Goal: Information Seeking & Learning: Find specific fact

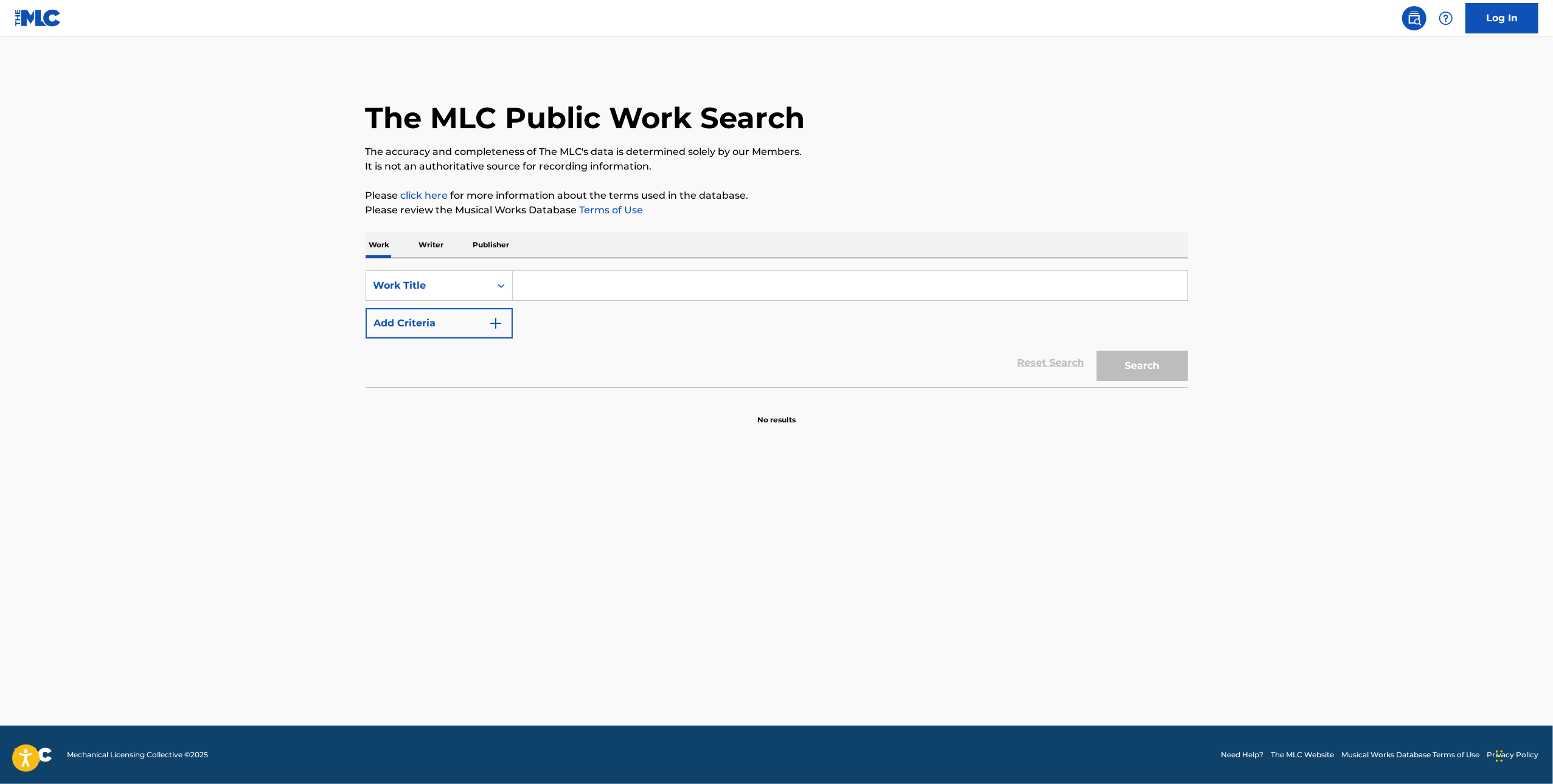
click at [569, 286] on input "Search Form" at bounding box center [850, 285] width 674 height 29
paste input "Cloud 9"
type input "Cloud 9"
click at [458, 318] on button "Add Criteria" at bounding box center [438, 323] width 147 height 30
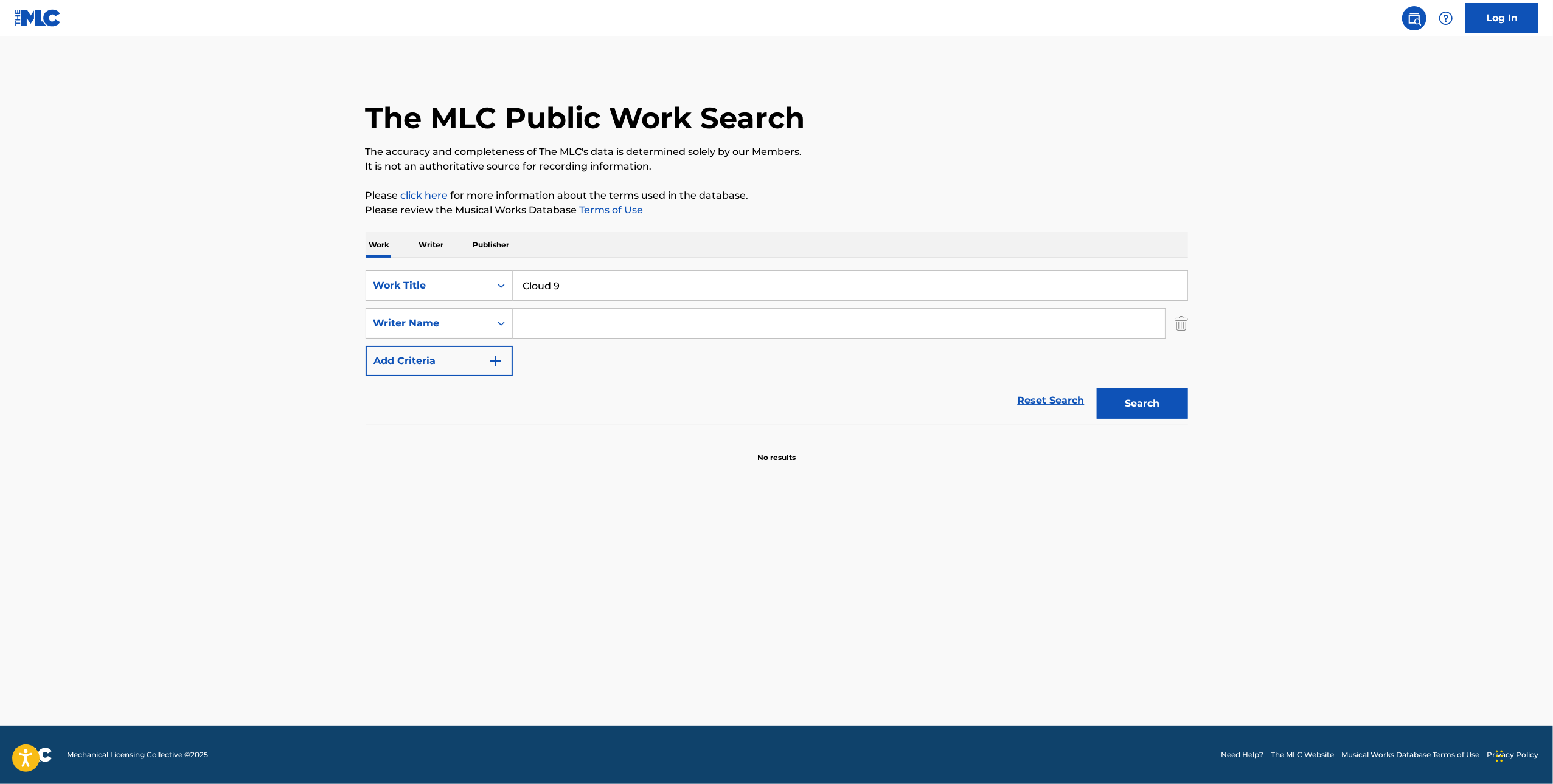
click at [579, 322] on input "Search Form" at bounding box center [838, 323] width 652 height 29
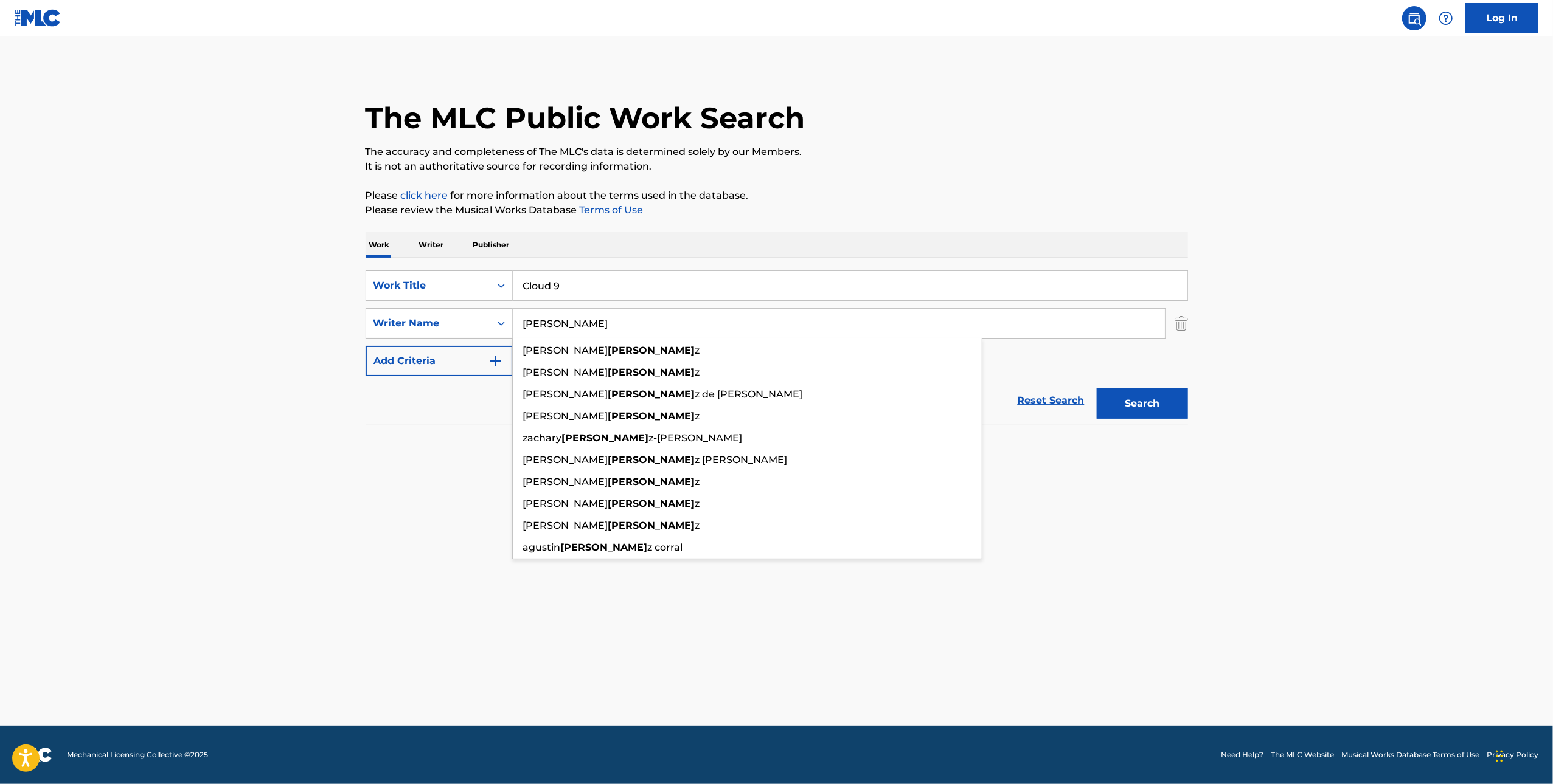
type input "[PERSON_NAME]"
click at [1097, 388] on button "Search" at bounding box center [1142, 403] width 91 height 30
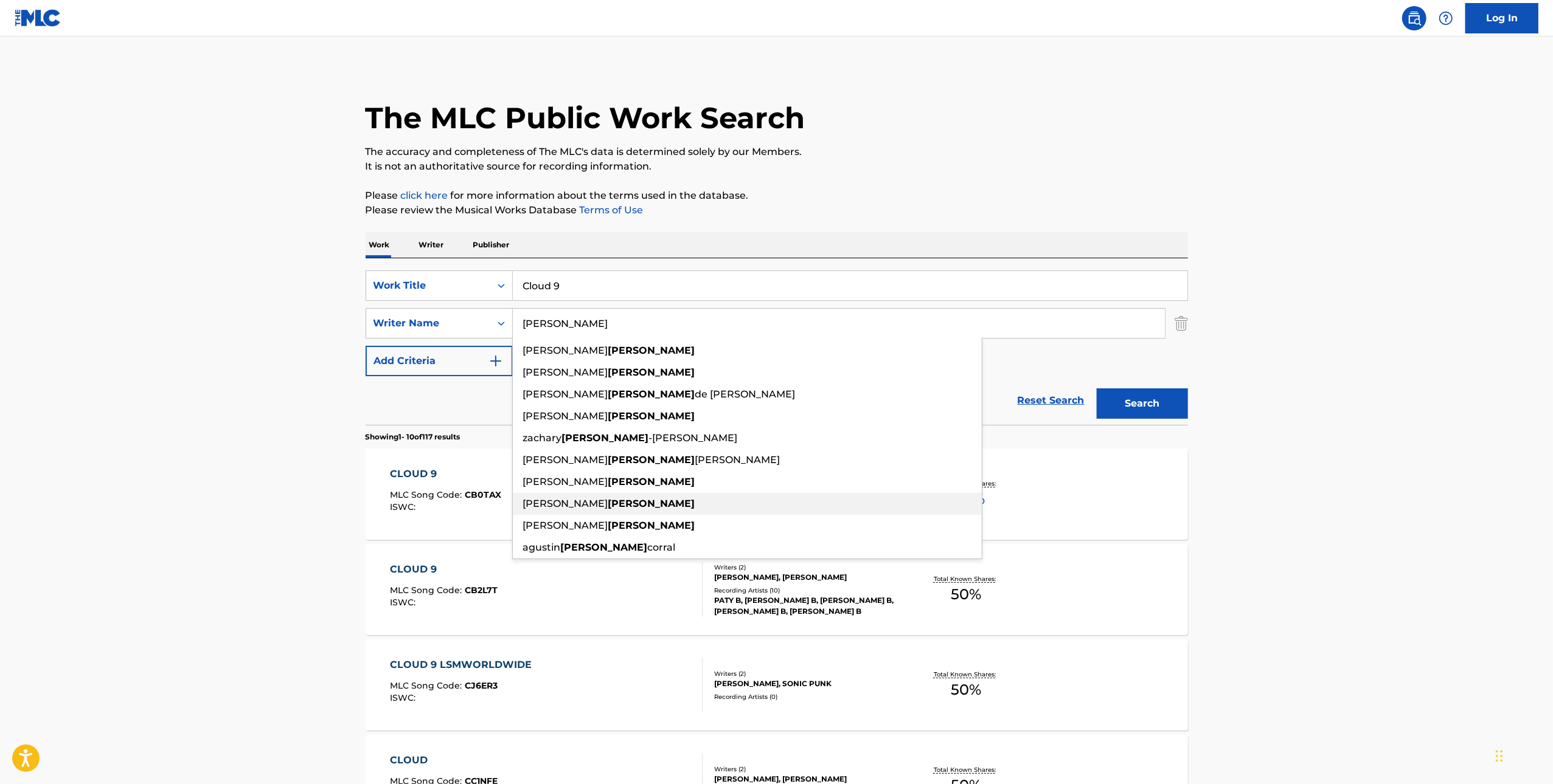
click at [498, 498] on div "CLOUD 9 MLC Song Code : CB0TAX ISWC :" at bounding box center [546, 494] width 312 height 54
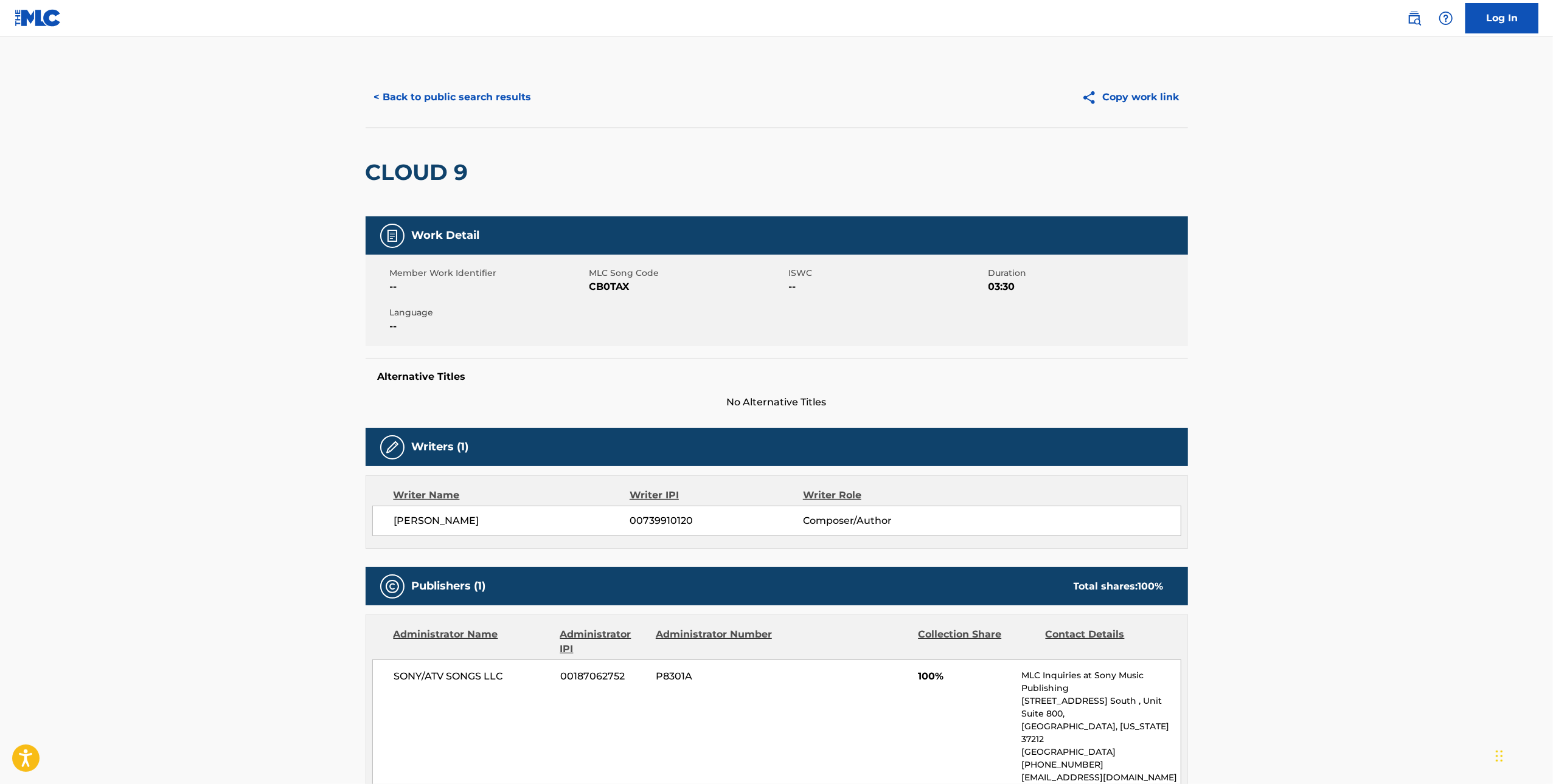
click at [420, 90] on button "< Back to public search results" at bounding box center [453, 97] width 174 height 30
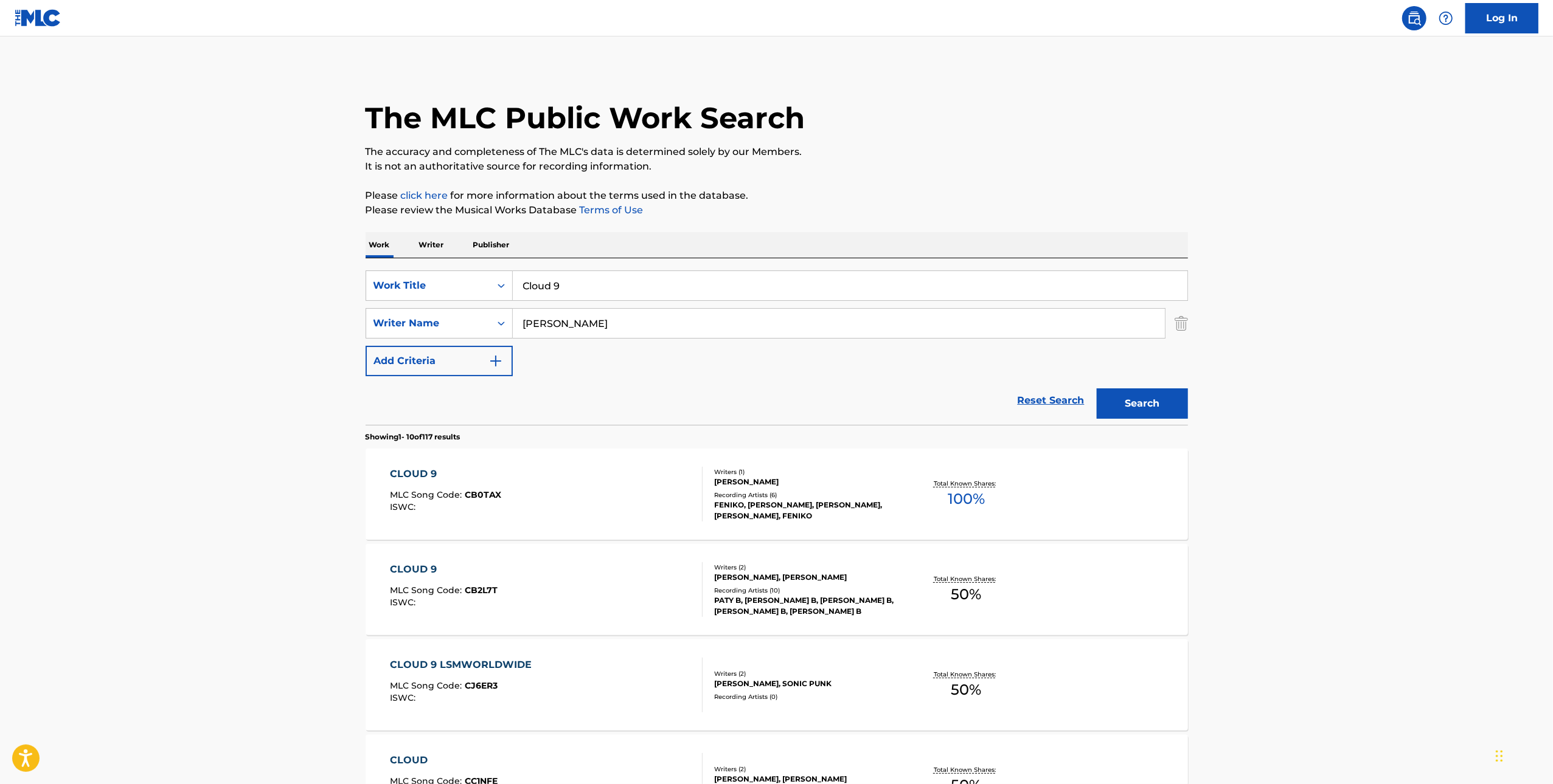
click at [611, 292] on input "Cloud 9" at bounding box center [850, 285] width 674 height 29
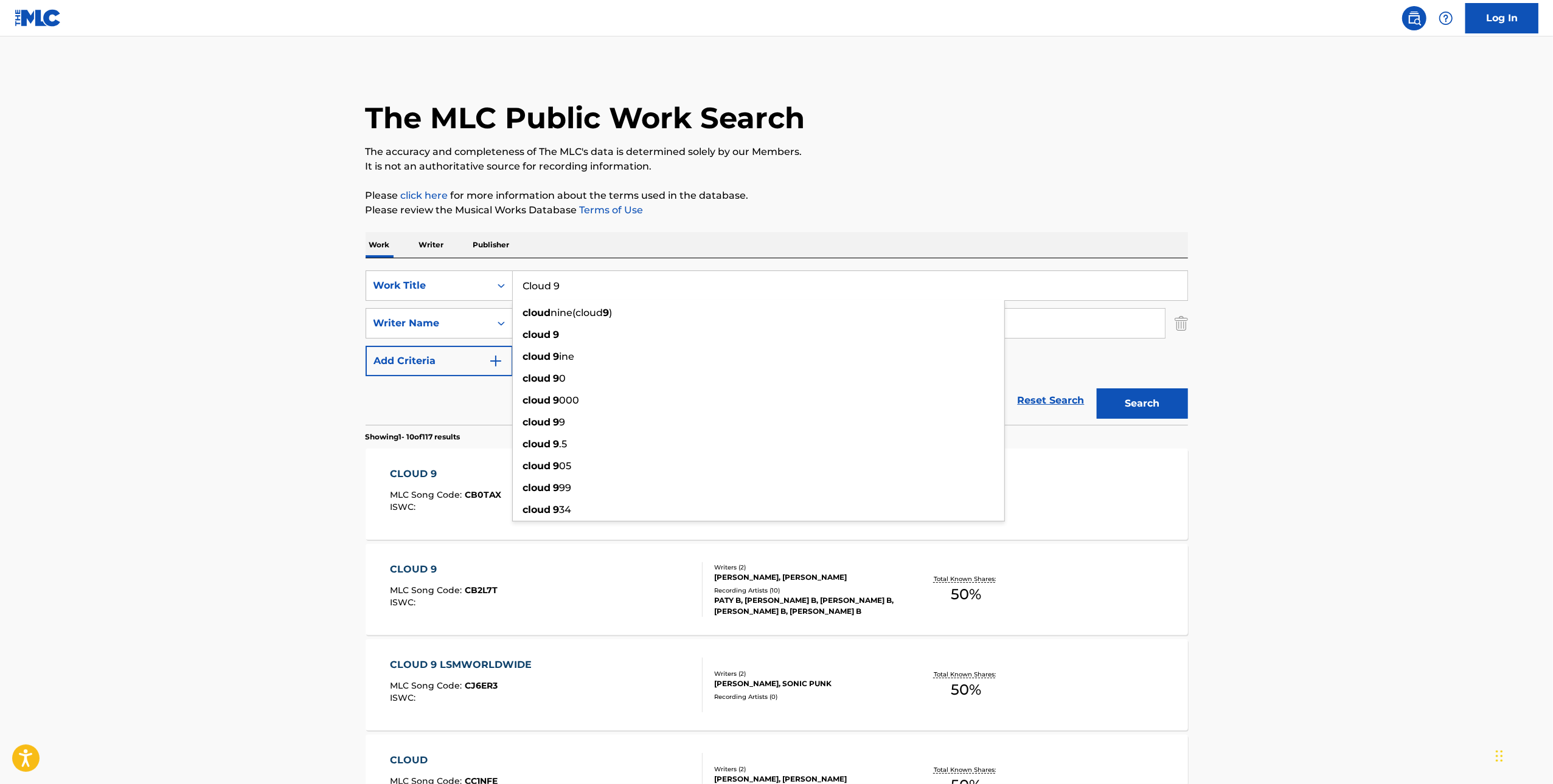
click at [611, 292] on input "Cloud 9" at bounding box center [850, 285] width 674 height 29
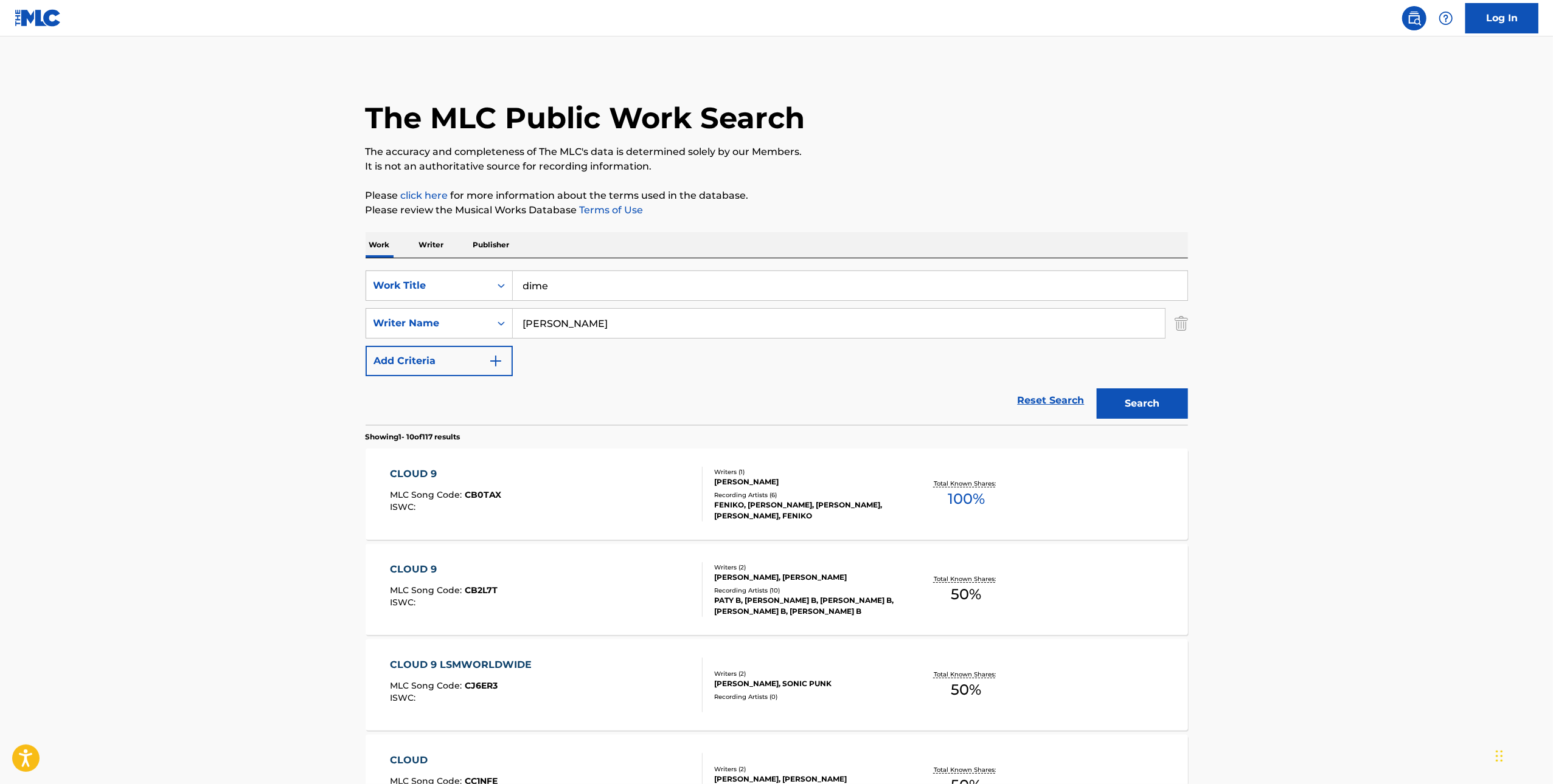
type input "dime"
click at [1097, 388] on button "Search" at bounding box center [1142, 403] width 91 height 30
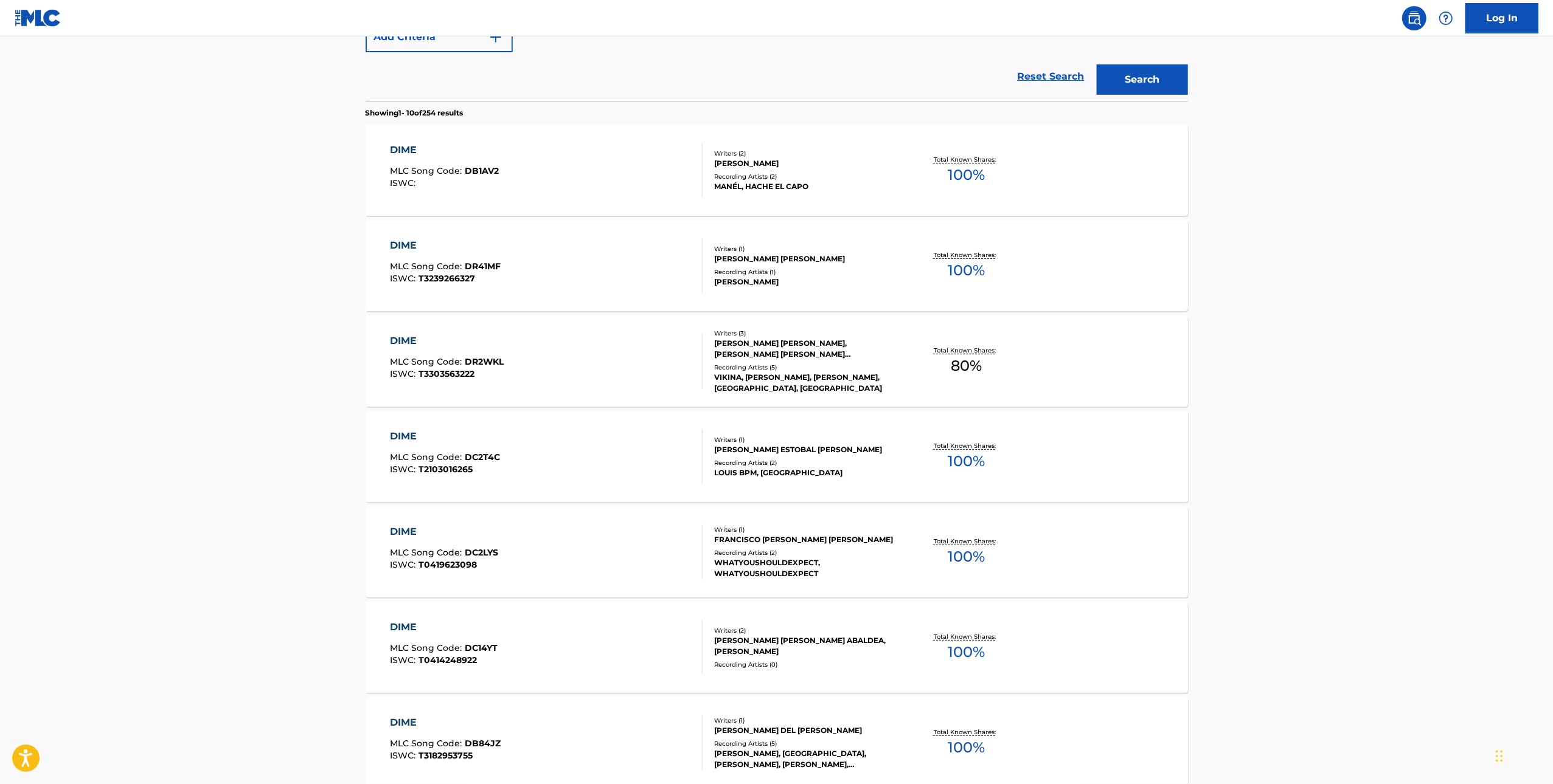
scroll to position [636, 0]
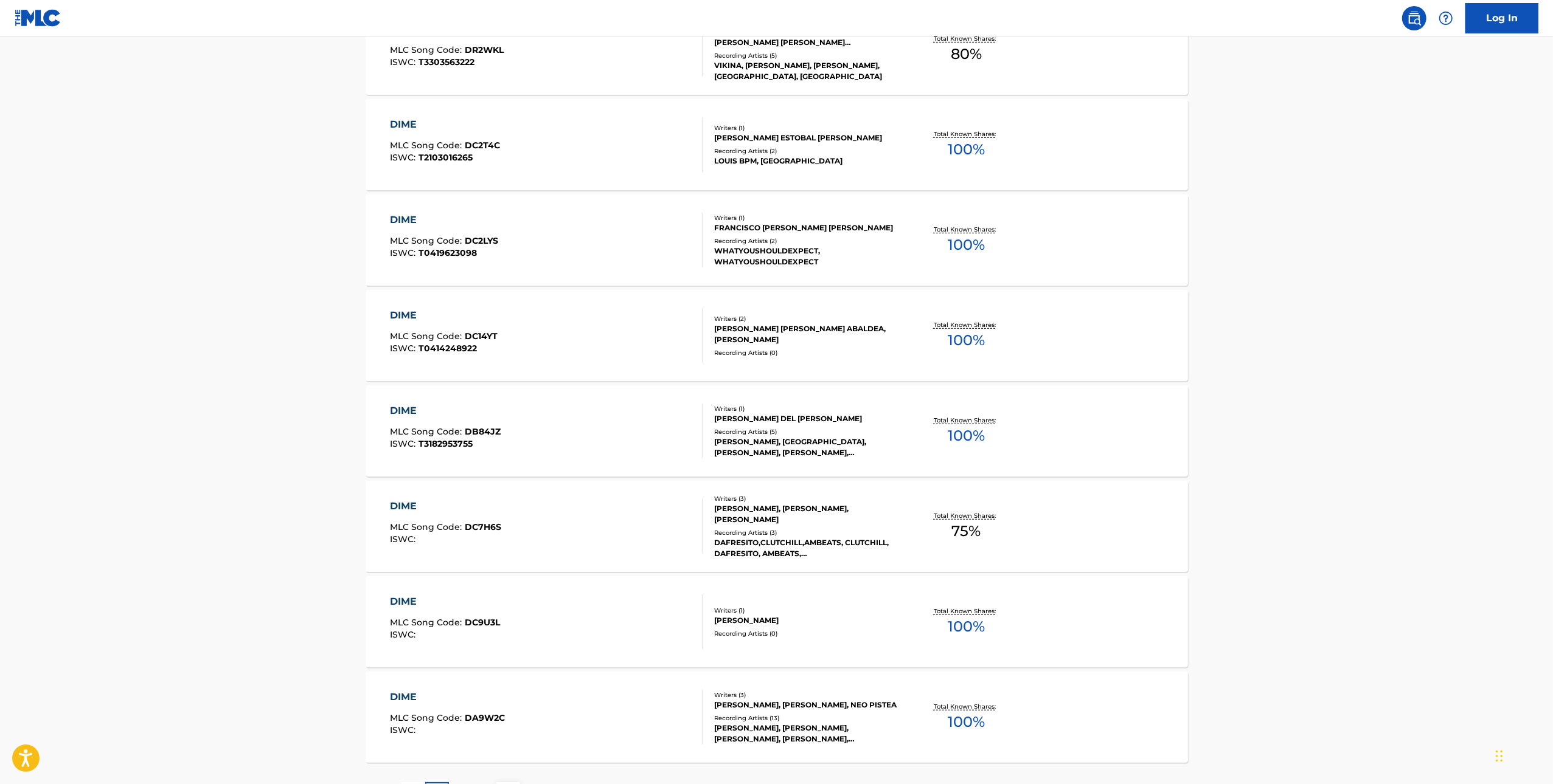
click at [681, 710] on div "DIME MLC Song Code : DA9W2C ISWC :" at bounding box center [546, 717] width 312 height 54
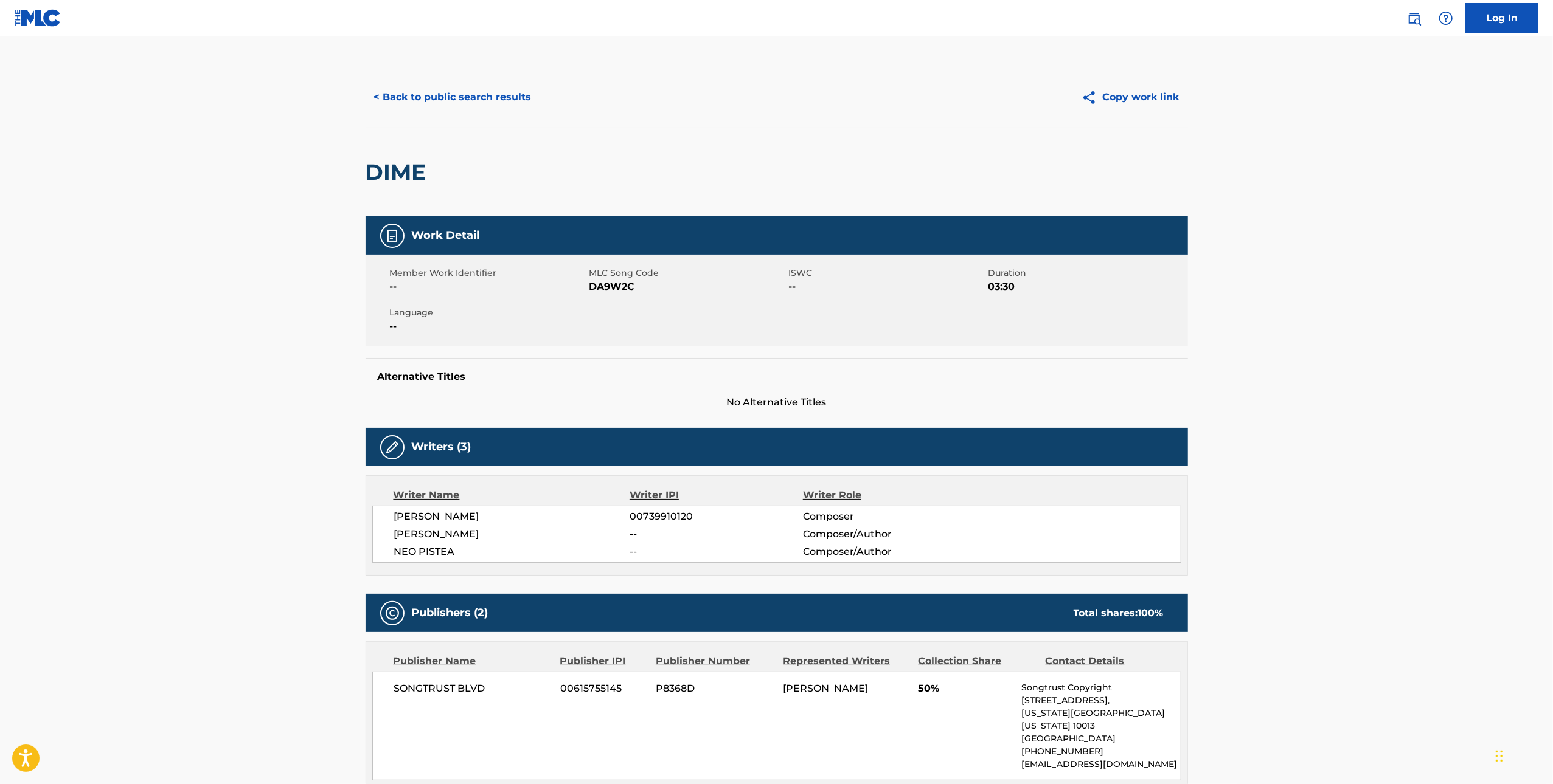
click at [606, 287] on span "DA9W2C" at bounding box center [688, 287] width 196 height 15
click at [449, 94] on button "< Back to public search results" at bounding box center [453, 97] width 174 height 30
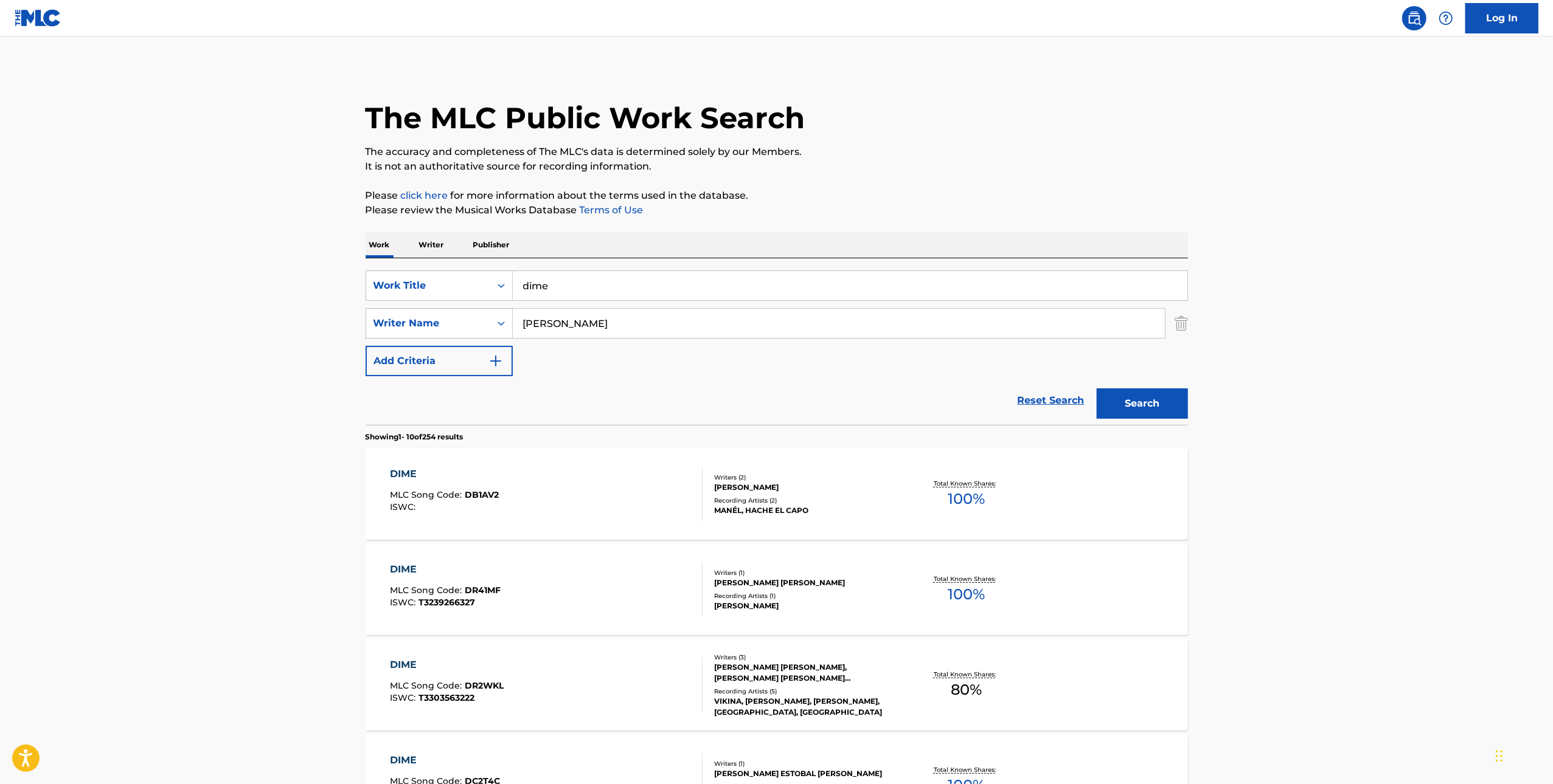
click at [646, 266] on div "SearchWithCriteria78fc2df3-09e0-446c-9edd-4332e8fd3cfc Work Title dime SearchWi…" at bounding box center [776, 342] width 822 height 167
click at [632, 277] on input "dime" at bounding box center [850, 285] width 674 height 29
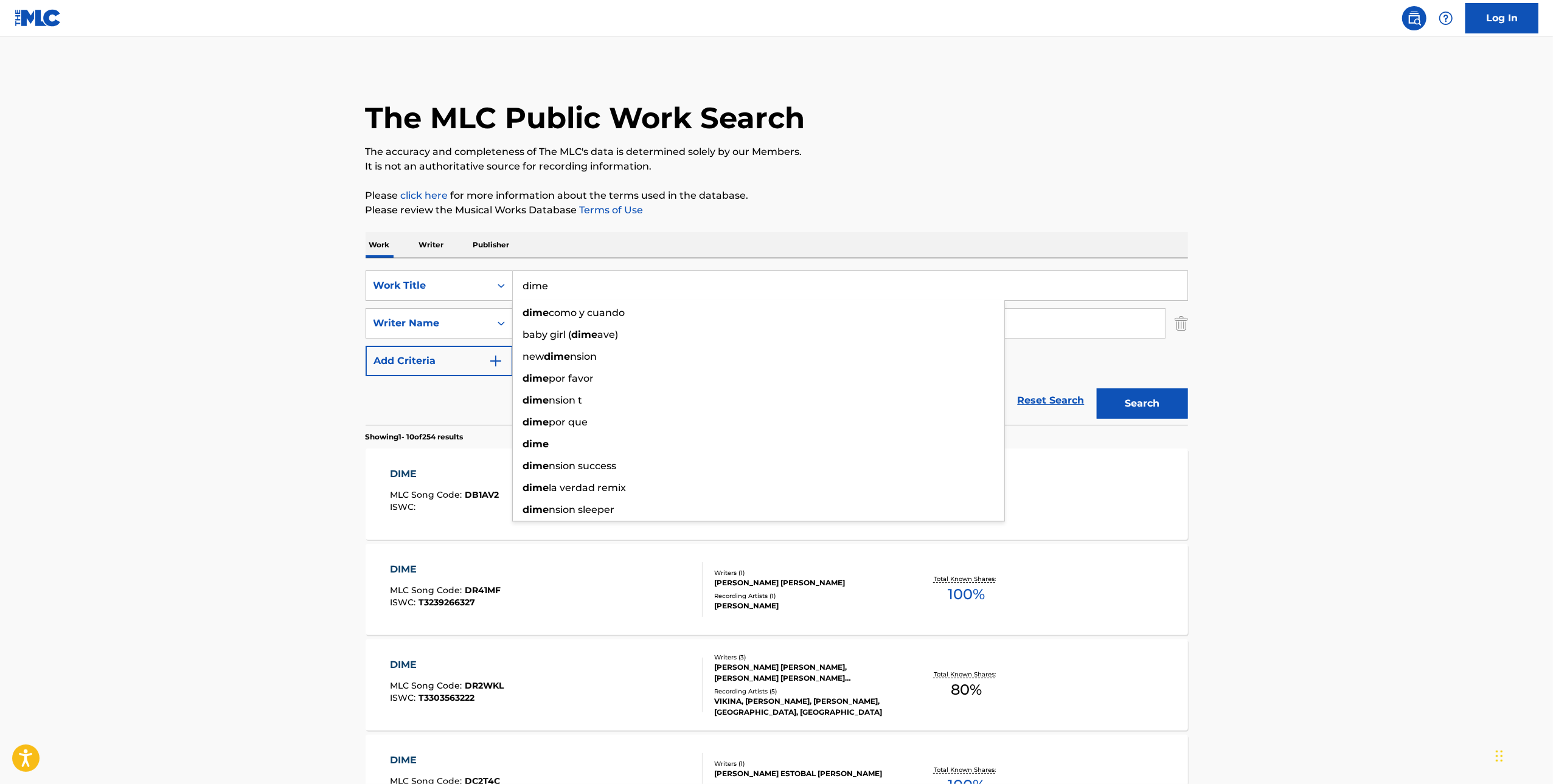
click at [632, 277] on input "dime" at bounding box center [850, 285] width 674 height 29
type input "cloud 9"
click at [1097, 388] on button "Search" at bounding box center [1142, 403] width 91 height 30
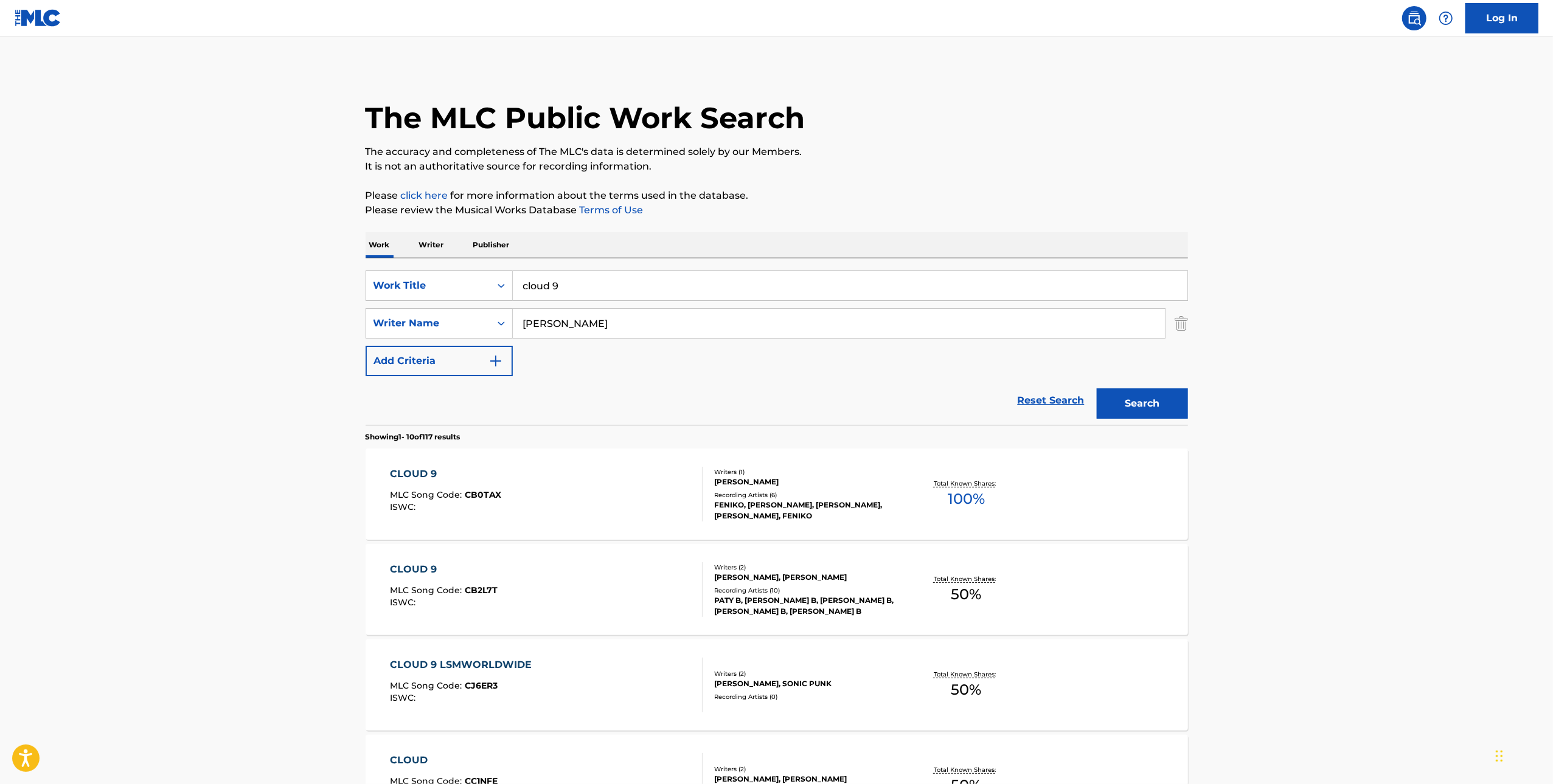
click at [623, 517] on div "CLOUD 9 MLC Song Code : CB0TAX ISWC :" at bounding box center [546, 494] width 312 height 54
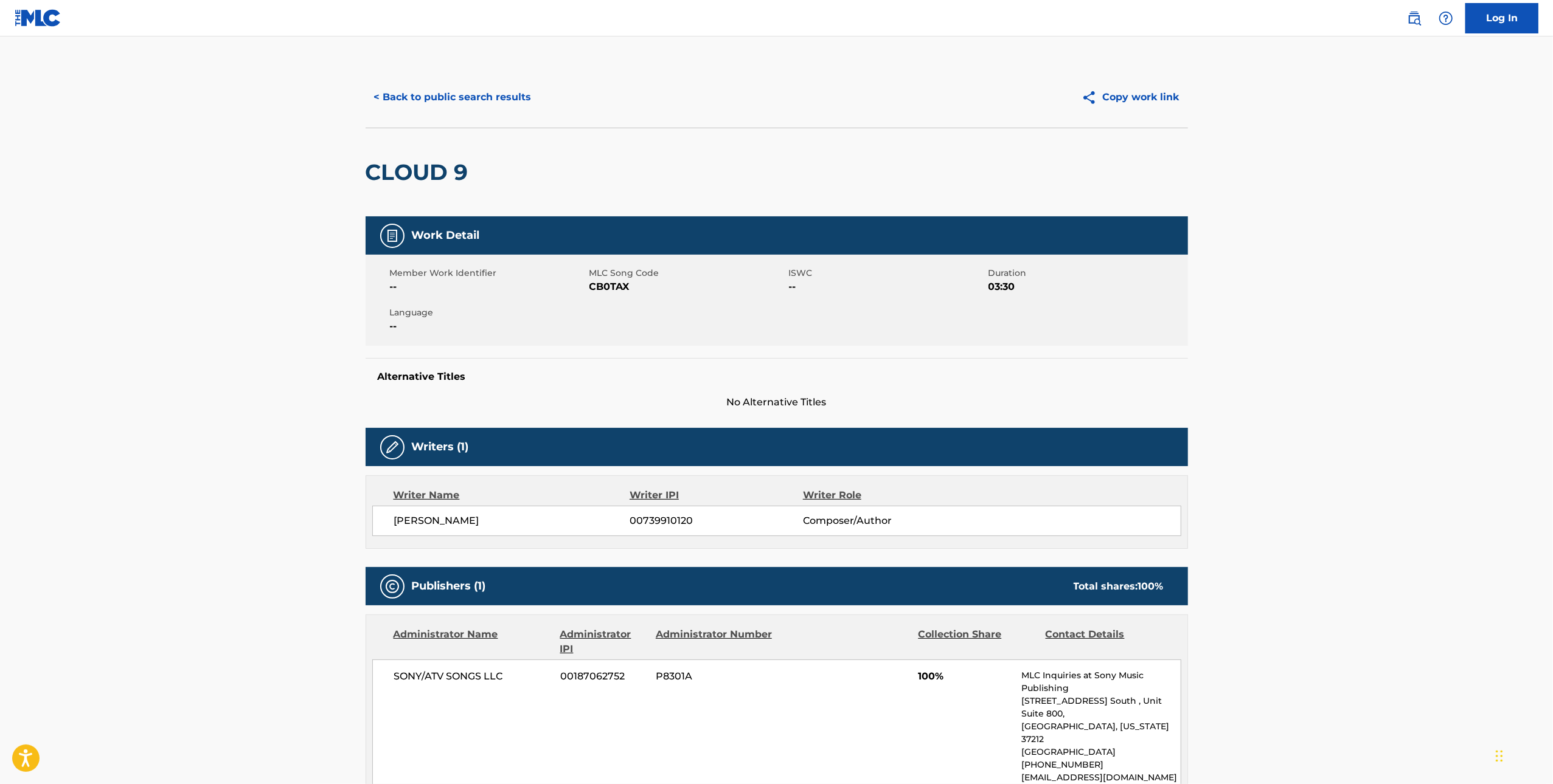
click at [613, 284] on span "CB0TAX" at bounding box center [688, 287] width 196 height 15
copy span "CB0TAX"
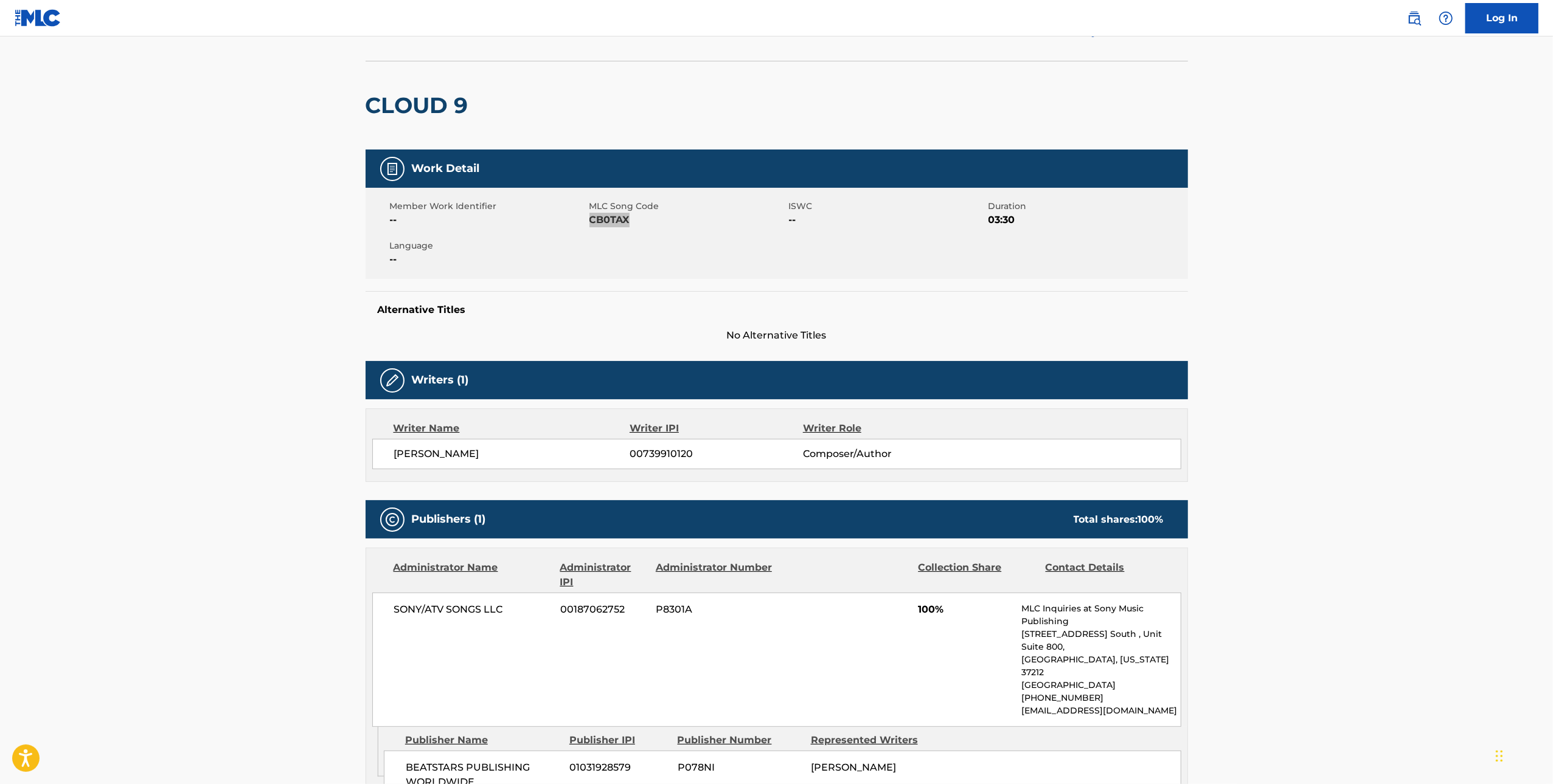
scroll to position [181, 0]
